Goal: Transaction & Acquisition: Vote in contest

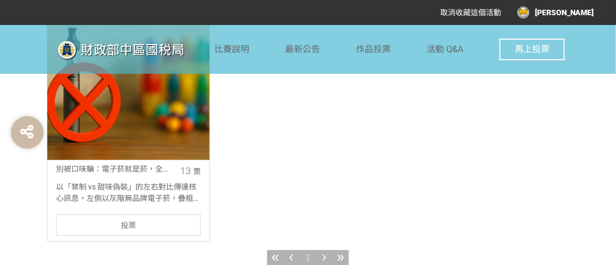
scroll to position [598, 0]
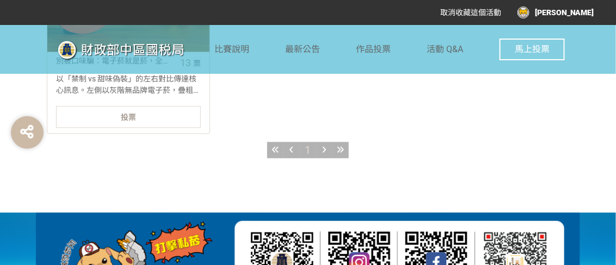
click at [143, 112] on div "投票" at bounding box center [128, 117] width 145 height 22
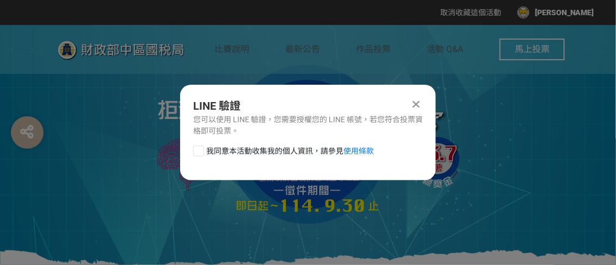
scroll to position [0, 0]
click at [199, 145] on div "LINE 驗證 您可以使用 LINE 驗證，您需要授權您的 LINE 帳號，若您符合投票資格即可投票。 我同意本活動收集我的個人資訊，請參見 使用條款" at bounding box center [308, 133] width 256 height 96
click at [199, 150] on div at bounding box center [198, 151] width 11 height 11
checkbox input "true"
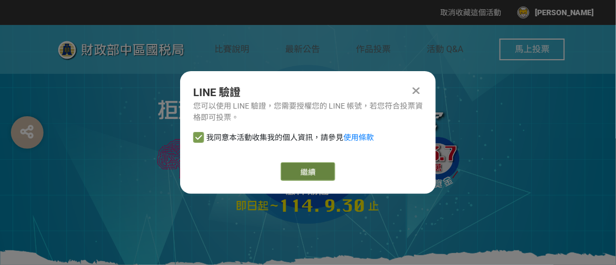
click at [288, 166] on link "繼續" at bounding box center [308, 172] width 54 height 18
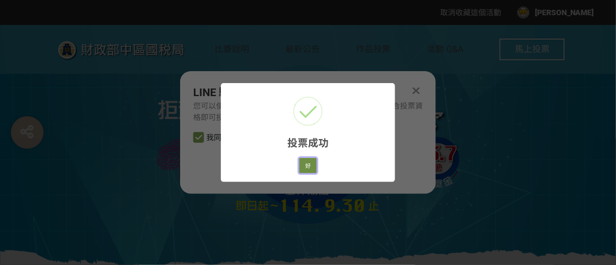
click at [307, 170] on button "好" at bounding box center [307, 165] width 17 height 15
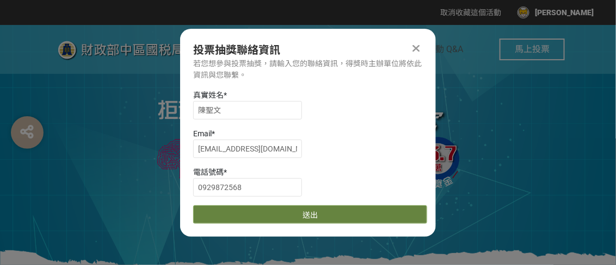
click at [280, 217] on button "送出" at bounding box center [310, 215] width 234 height 18
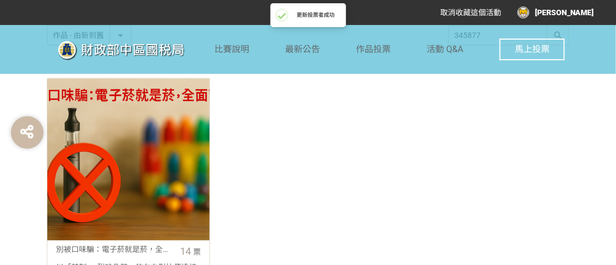
scroll to position [490, 0]
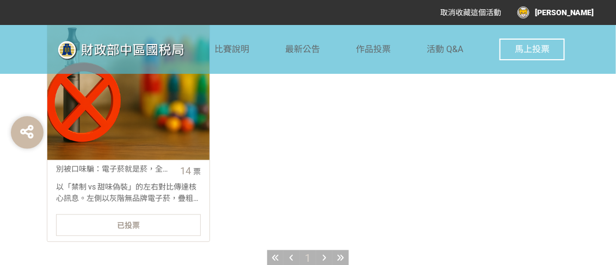
click at [556, 113] on div "別被口味騙：電子菸就是菸，全面禁止 14 票 以「禁制 vs 甜味偽裝」的左右對比傳達核心訊息。左側以灰階無品牌電子菸，疊粗框紅色禁止符號，象徵製造、販售、使…" at bounding box center [308, 124] width 539 height 253
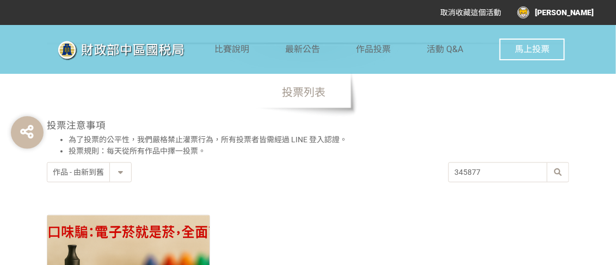
scroll to position [265, 0]
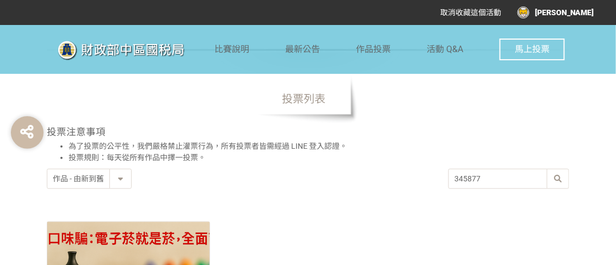
click at [114, 177] on select "作品 - 由新到舊 作品 - 由舊到新 票數 - 由多到少 票數 - 由少到多" at bounding box center [89, 179] width 84 height 19
select select "vote asc"
click at [47, 170] on select "作品 - 由新到舊 作品 - 由舊到新 票數 - 由多到少 票數 - 由少到多" at bounding box center [89, 179] width 84 height 19
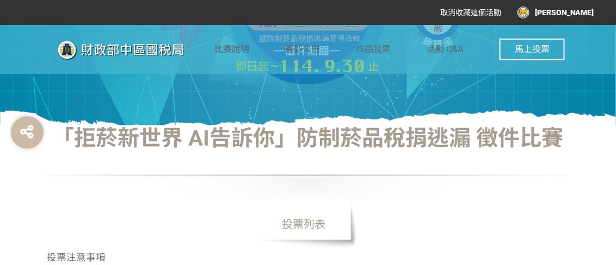
scroll to position [211, 0]
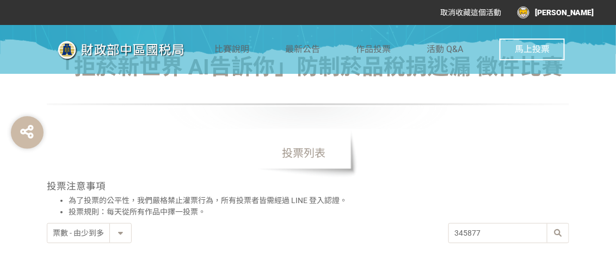
click at [525, 234] on input "345877" at bounding box center [509, 233] width 120 height 19
click at [536, 234] on input "345877" at bounding box center [509, 233] width 120 height 19
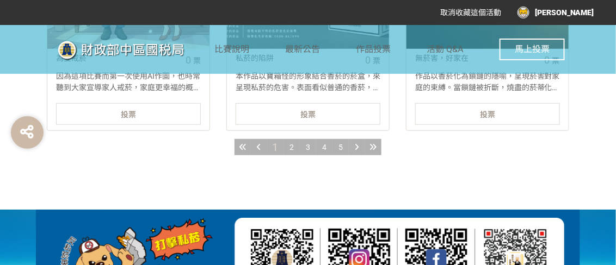
scroll to position [1360, 0]
click at [341, 145] on span "5" at bounding box center [340, 147] width 4 height 9
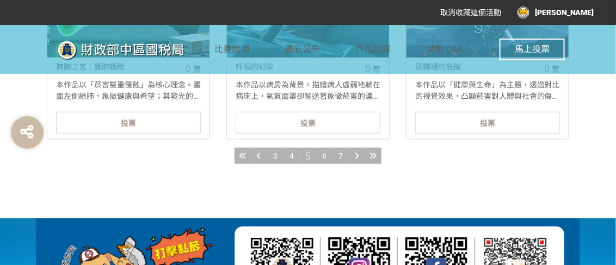
scroll to position [1350, 0]
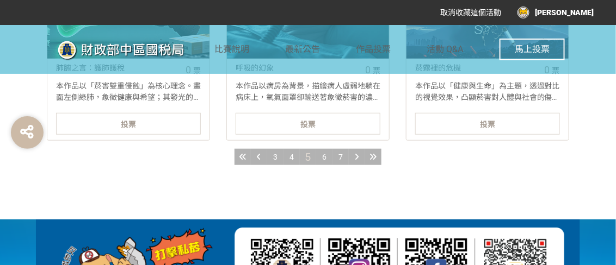
click at [337, 153] on div "7" at bounding box center [340, 157] width 16 height 16
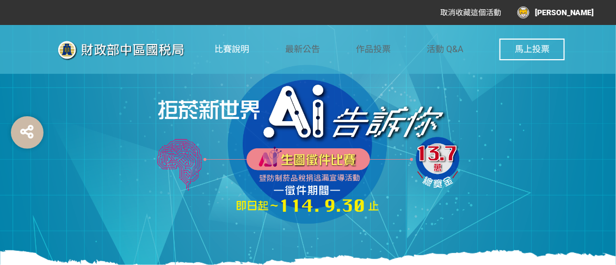
click at [240, 47] on span "比賽說明" at bounding box center [231, 49] width 35 height 10
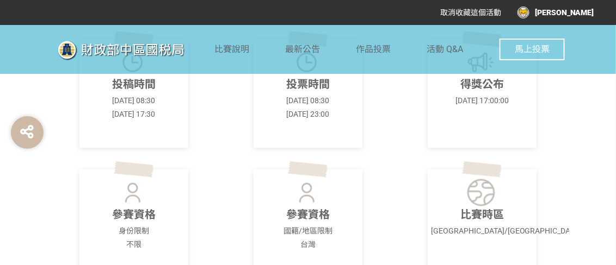
scroll to position [326, 0]
